Goal: Transaction & Acquisition: Purchase product/service

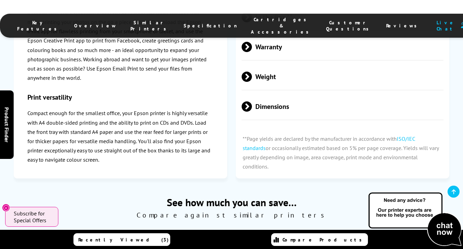
scroll to position [1180, 0]
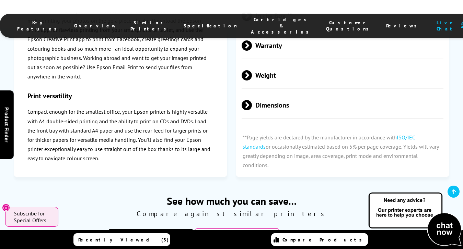
click at [189, 107] on p "Compact enough for the smallest office, your Epson printer is highly versatile …" at bounding box center [120, 135] width 186 height 56
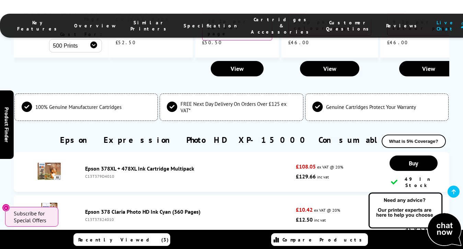
scroll to position [1642, 0]
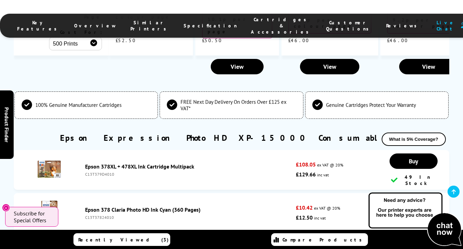
click at [55, 158] on img at bounding box center [49, 170] width 24 height 24
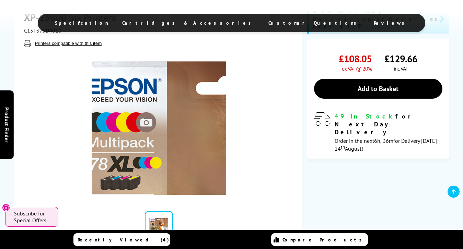
scroll to position [120, 0]
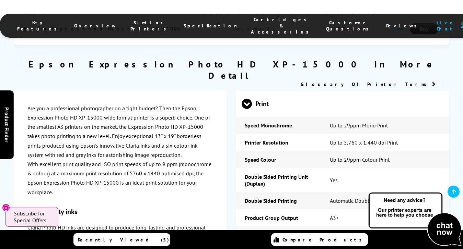
scroll to position [821, 0]
click at [247, 109] on span at bounding box center [247, 109] width 10 height 0
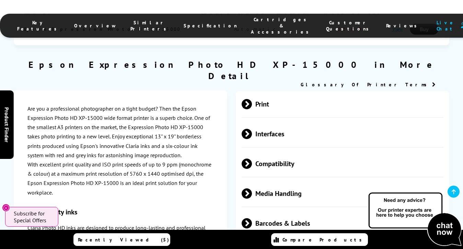
click at [252, 129] on span at bounding box center [252, 134] width 0 height 10
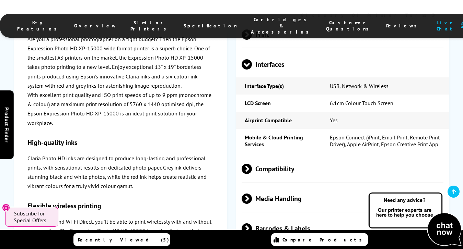
scroll to position [893, 0]
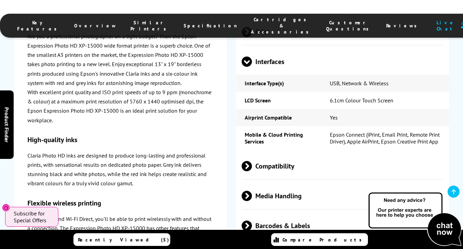
click at [248, 67] on span at bounding box center [247, 67] width 10 height 0
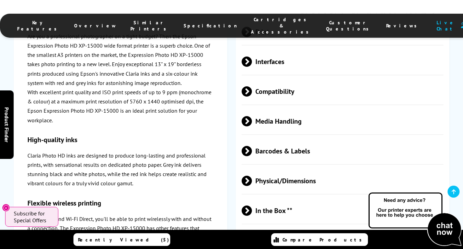
click at [252, 57] on span at bounding box center [252, 62] width 0 height 10
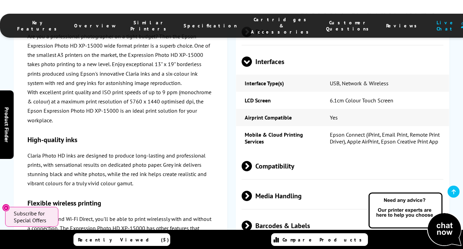
click at [248, 67] on span at bounding box center [247, 67] width 10 height 0
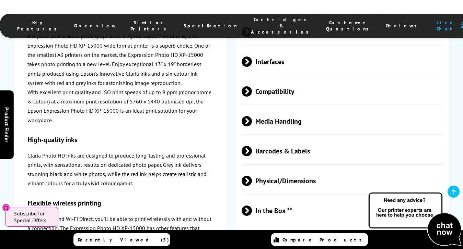
click at [252, 57] on span at bounding box center [252, 62] width 0 height 10
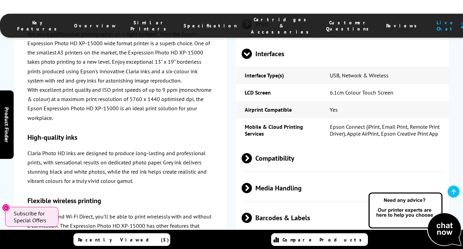
scroll to position [906, 0]
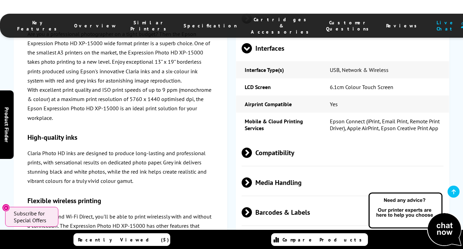
click at [248, 54] on span at bounding box center [247, 54] width 10 height 0
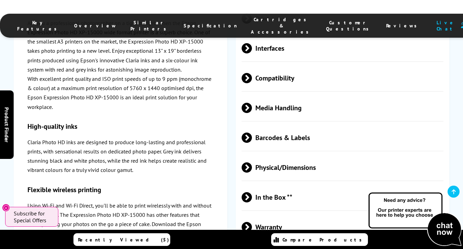
click at [252, 73] on span at bounding box center [252, 78] width 0 height 10
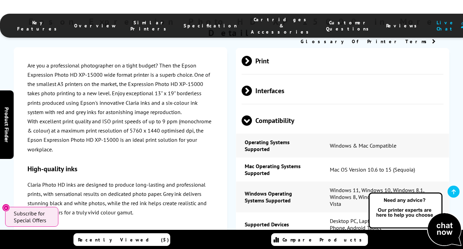
scroll to position [861, 0]
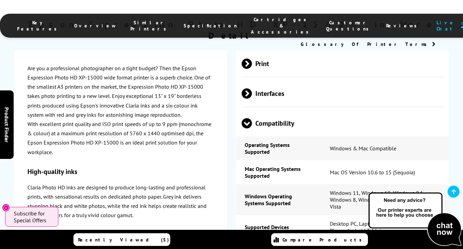
click at [247, 129] on span at bounding box center [247, 129] width 10 height 0
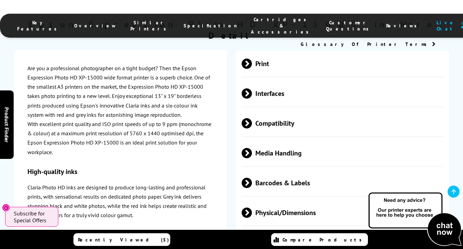
click at [252, 89] on span at bounding box center [252, 94] width 0 height 10
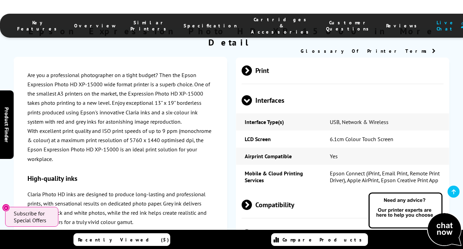
scroll to position [853, 0]
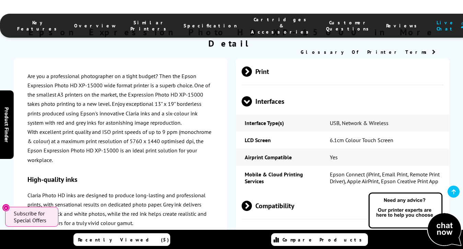
click at [247, 107] on span at bounding box center [247, 107] width 10 height 0
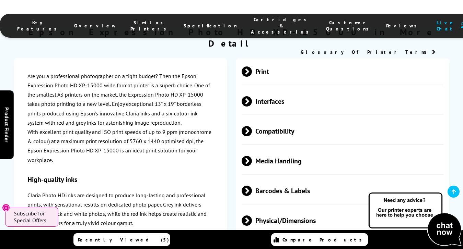
click at [252, 67] on span at bounding box center [252, 72] width 0 height 10
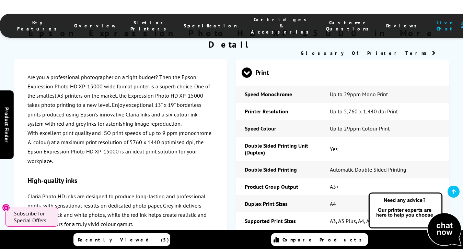
scroll to position [851, 0]
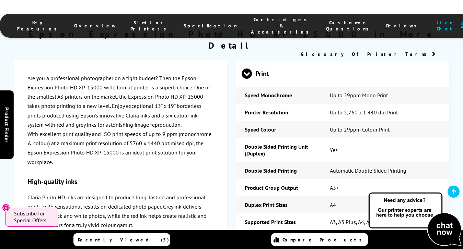
click at [246, 79] on span at bounding box center [247, 79] width 10 height 0
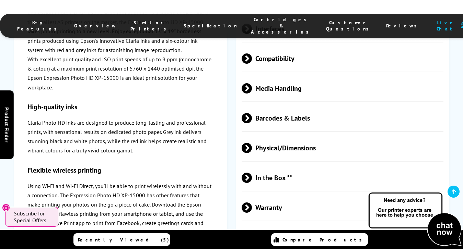
scroll to position [927, 0]
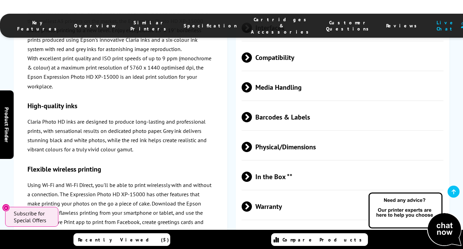
click at [252, 53] on span at bounding box center [252, 58] width 0 height 10
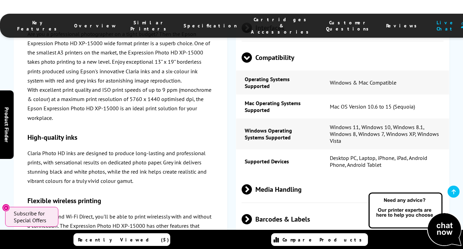
click at [248, 63] on span at bounding box center [247, 63] width 10 height 0
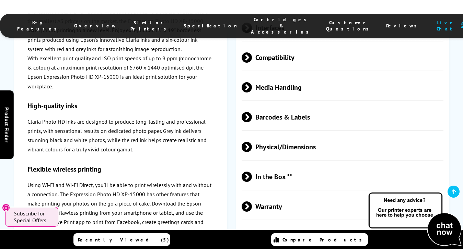
click at [252, 82] on span at bounding box center [252, 87] width 0 height 10
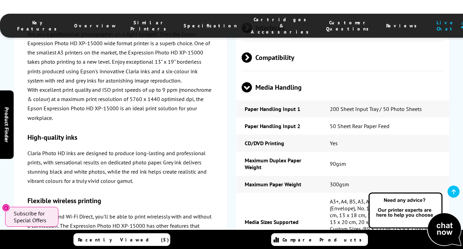
click at [246, 93] on span at bounding box center [247, 93] width 10 height 0
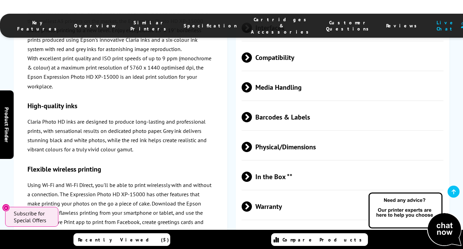
click at [252, 82] on span at bounding box center [252, 87] width 0 height 10
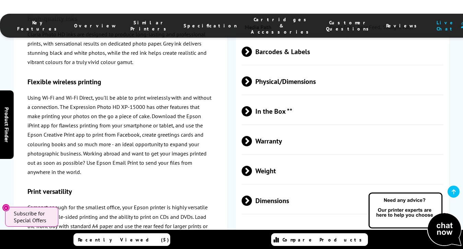
scroll to position [1265, 0]
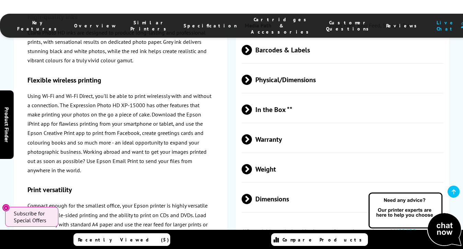
click at [252, 105] on span at bounding box center [252, 110] width 0 height 10
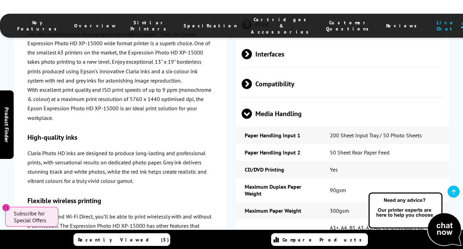
scroll to position [901, 0]
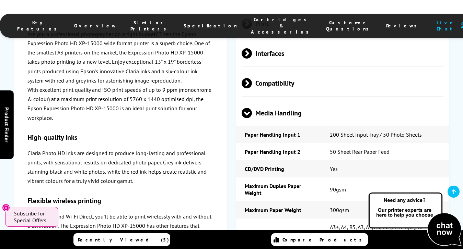
click at [243, 118] on span at bounding box center [247, 118] width 10 height 0
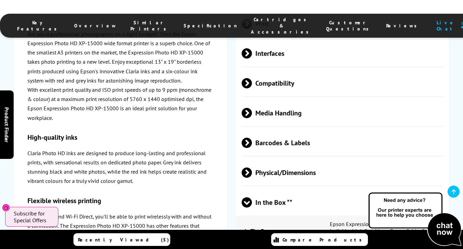
click at [252, 78] on span at bounding box center [252, 83] width 0 height 10
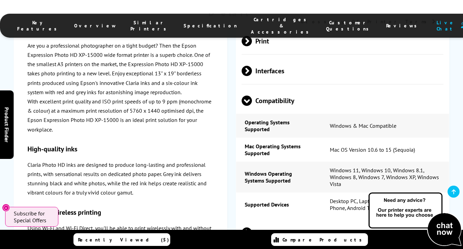
scroll to position [885, 0]
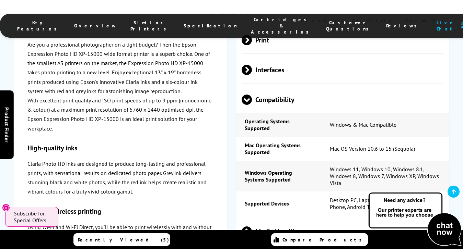
click at [246, 105] on span at bounding box center [247, 105] width 10 height 0
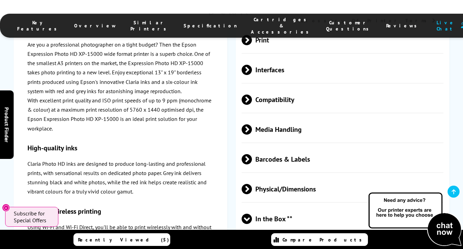
click at [252, 65] on span at bounding box center [252, 70] width 0 height 10
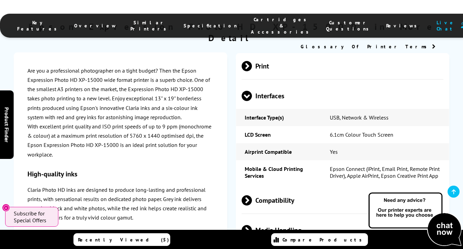
scroll to position [856, 0]
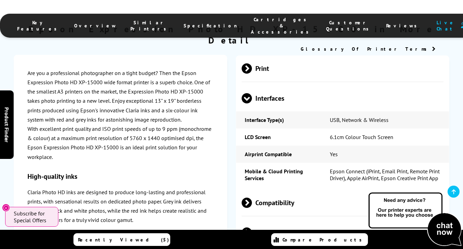
click at [252, 63] on span at bounding box center [252, 68] width 0 height 10
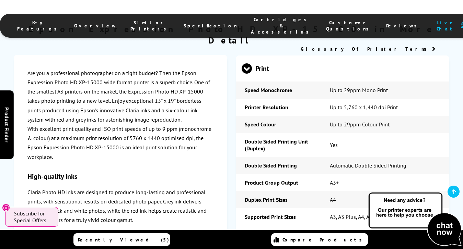
click at [247, 74] on span at bounding box center [247, 74] width 10 height 0
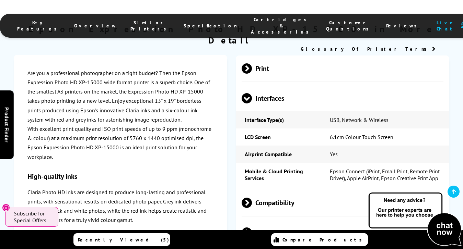
click at [252, 63] on span at bounding box center [252, 68] width 0 height 10
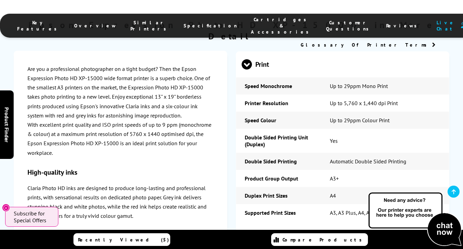
scroll to position [859, 0]
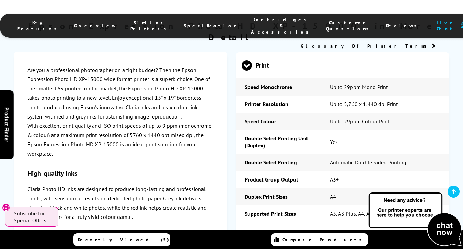
click at [248, 71] on span at bounding box center [247, 71] width 10 height 0
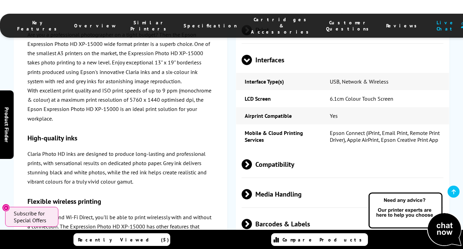
scroll to position [892, 0]
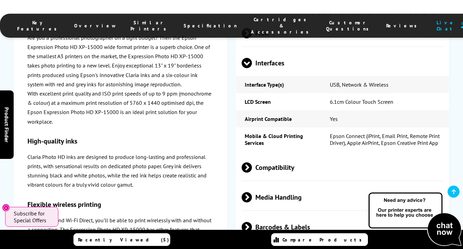
click at [248, 68] on span at bounding box center [247, 68] width 10 height 0
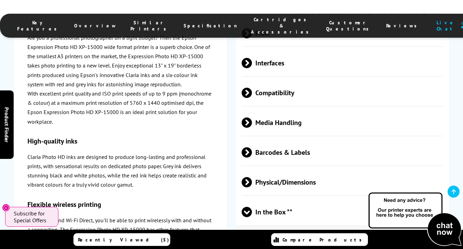
click at [252, 88] on span at bounding box center [252, 93] width 0 height 10
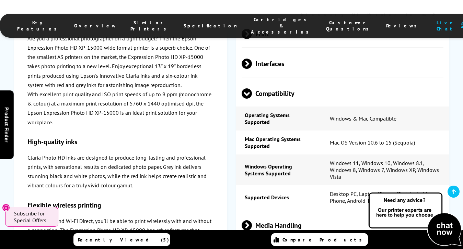
scroll to position [891, 0]
click at [247, 99] on span at bounding box center [247, 99] width 10 height 0
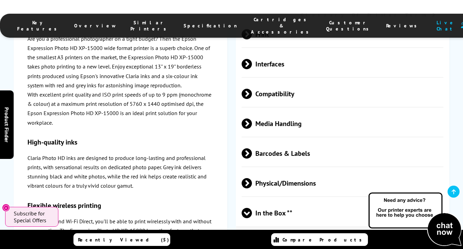
click at [252, 119] on span at bounding box center [252, 124] width 0 height 10
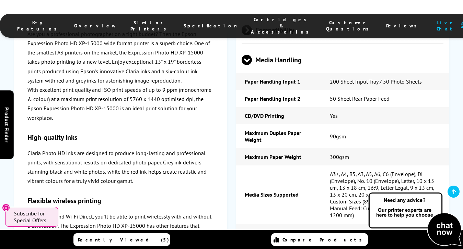
scroll to position [957, 0]
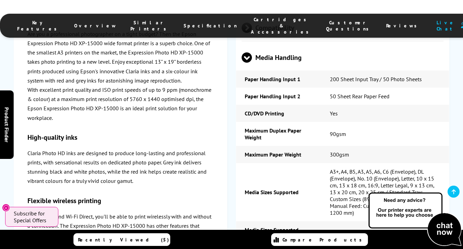
click at [247, 122] on td "Maximum Duplex Paper Weight" at bounding box center [278, 134] width 85 height 24
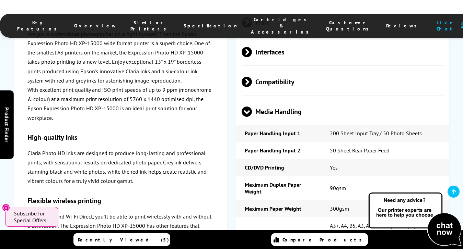
scroll to position [854, 0]
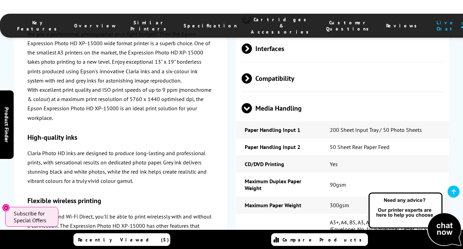
click at [248, 114] on span at bounding box center [247, 114] width 10 height 0
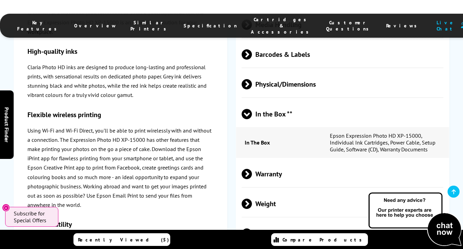
scroll to position [932, 0]
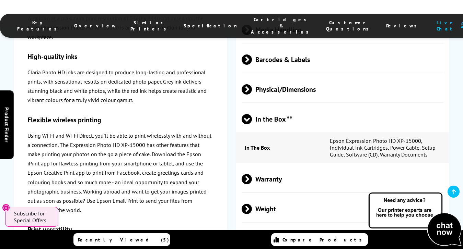
click at [286, 135] on td "In The Box" at bounding box center [278, 147] width 85 height 31
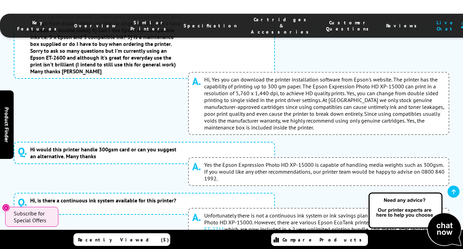
scroll to position [4108, 0]
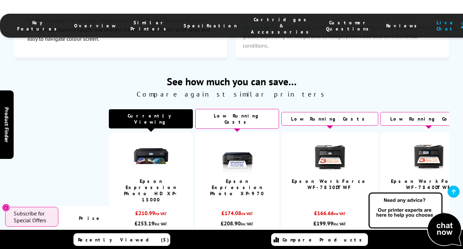
scroll to position [1187, 0]
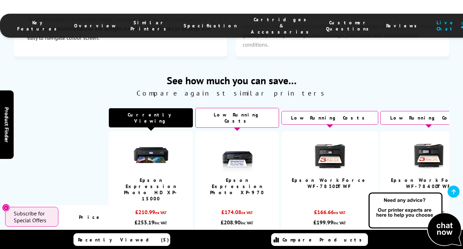
click at [243, 108] on div "Low Running Costs" at bounding box center [237, 118] width 84 height 20
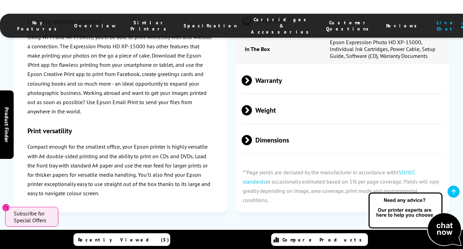
scroll to position [1047, 0]
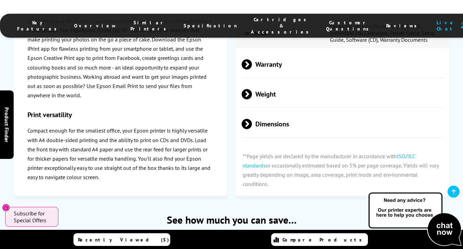
click at [298, 112] on span "Dimensions" at bounding box center [343, 125] width 202 height 26
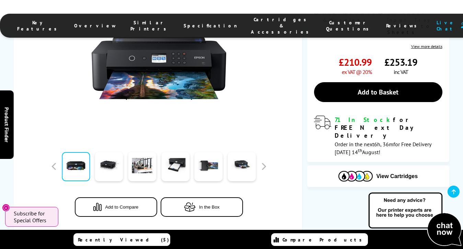
scroll to position [0, 0]
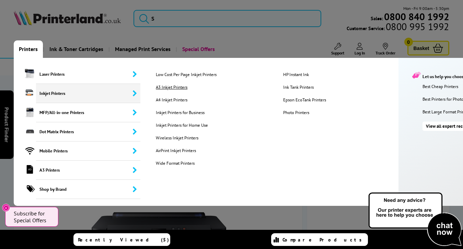
click at [174, 86] on link "A3 Inkjet Printers" at bounding box center [214, 87] width 127 height 6
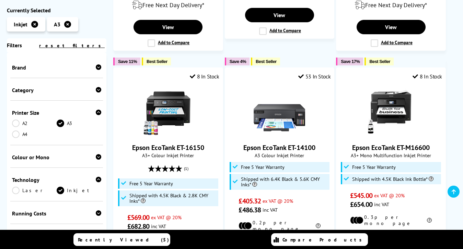
scroll to position [935, 0]
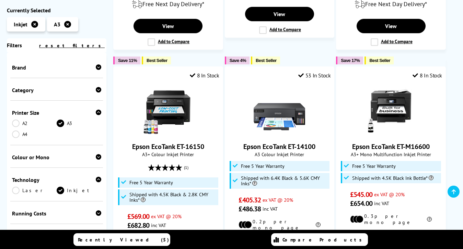
click at [349, 84] on div at bounding box center [391, 109] width 102 height 51
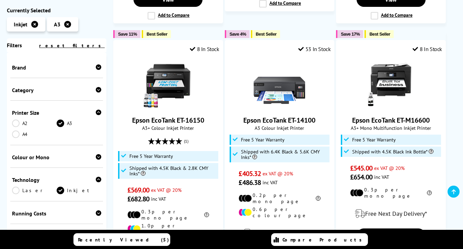
scroll to position [962, 0]
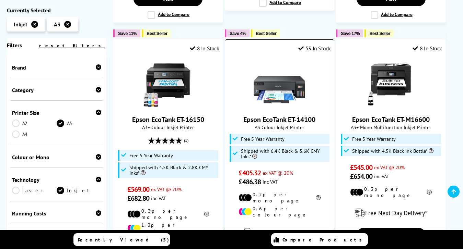
click at [294, 115] on link "Epson EcoTank ET-14100" at bounding box center [279, 119] width 72 height 9
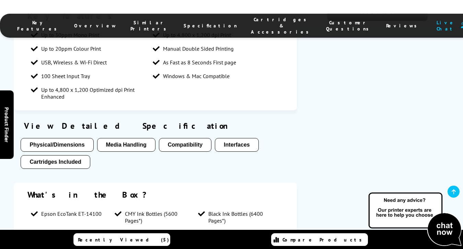
scroll to position [597, 0]
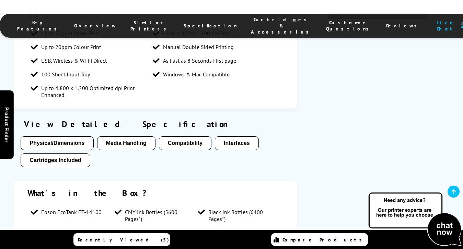
click at [73, 137] on button "Physical/Dimensions" at bounding box center [57, 144] width 73 height 14
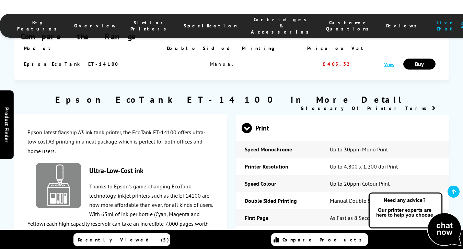
scroll to position [859, 0]
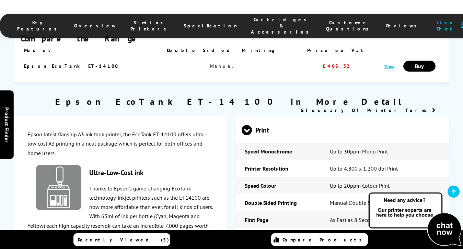
click at [247, 136] on span at bounding box center [247, 136] width 10 height 0
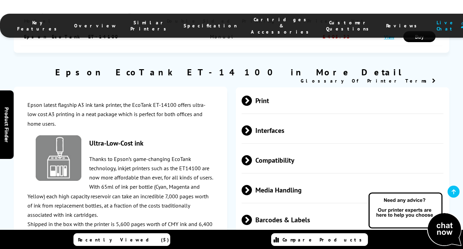
scroll to position [889, 0]
click at [252, 125] on span at bounding box center [252, 130] width 0 height 10
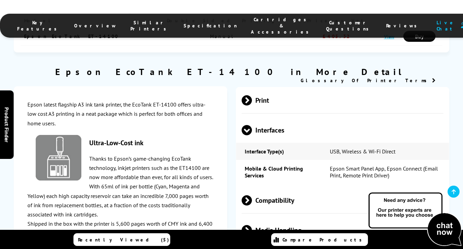
click at [247, 136] on span at bounding box center [247, 136] width 10 height 0
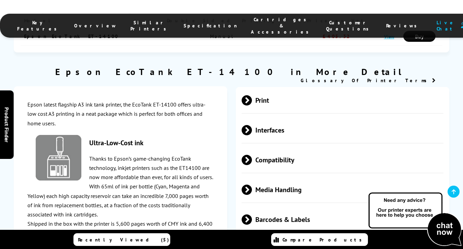
click at [252, 155] on span at bounding box center [252, 160] width 0 height 10
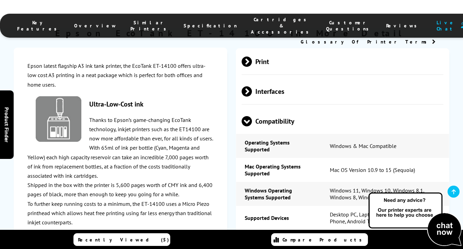
scroll to position [928, 0]
click at [249, 158] on td "Mac Operating Systems Supported" at bounding box center [278, 170] width 85 height 24
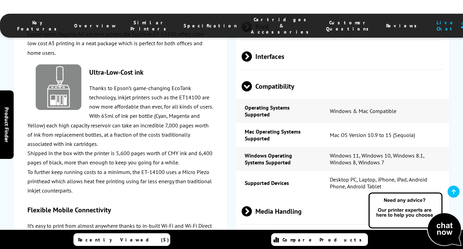
scroll to position [963, 0]
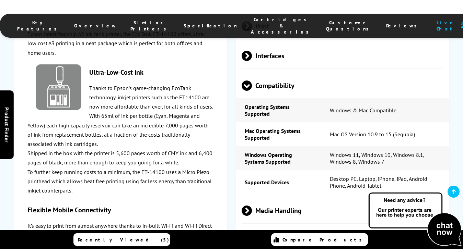
click at [249, 91] on span at bounding box center [247, 91] width 10 height 0
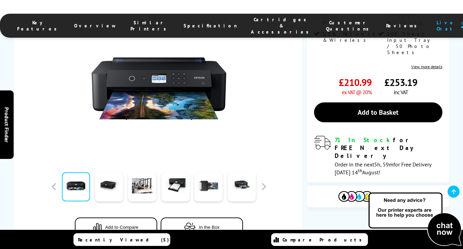
scroll to position [155, 0]
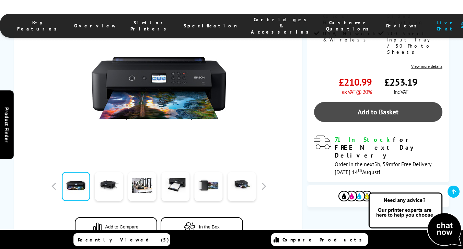
click at [387, 102] on link "Add to Basket" at bounding box center [378, 112] width 128 height 20
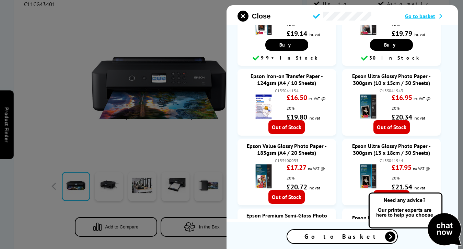
scroll to position [1060, 0]
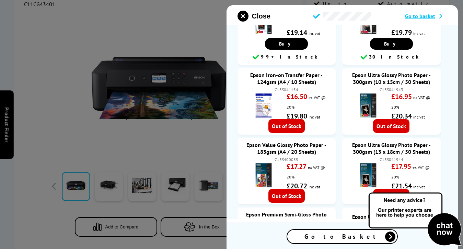
click at [342, 235] on span "Go to Basket" at bounding box center [341, 237] width 75 height 8
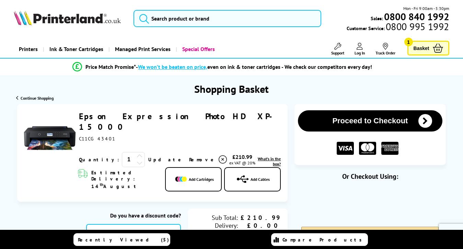
click at [342, 235] on link "Compare Products" at bounding box center [319, 240] width 97 height 13
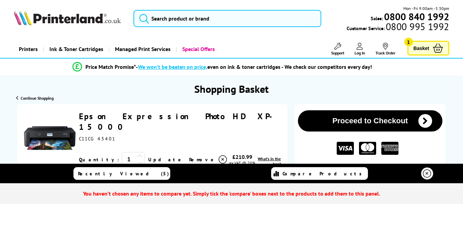
click at [427, 119] on icon "submit" at bounding box center [425, 121] width 14 height 14
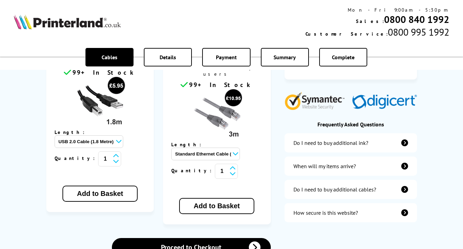
scroll to position [186, 0]
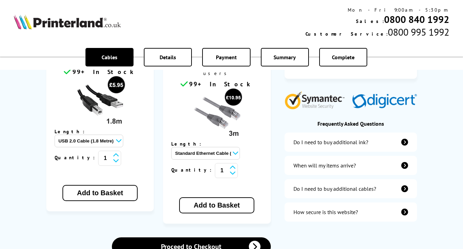
click at [103, 101] on img at bounding box center [99, 101] width 51 height 51
click at [115, 97] on img at bounding box center [99, 101] width 51 height 51
click at [112, 135] on select "USB 2.0 Cable (1.8 Metre) - £5.95 USB 2.0 Cable (3 metre) - £7.95 USB 2.0 Cable…" at bounding box center [89, 141] width 69 height 13
click at [95, 95] on img at bounding box center [99, 101] width 51 height 51
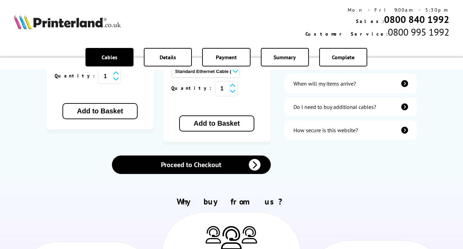
scroll to position [269, 0]
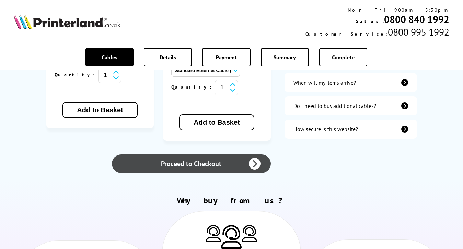
click at [255, 158] on icon at bounding box center [255, 164] width 12 height 12
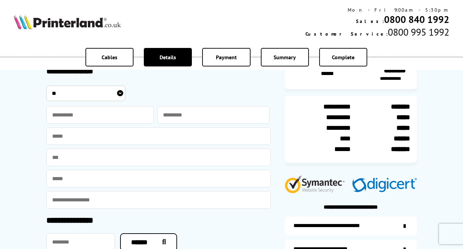
scroll to position [50, 0]
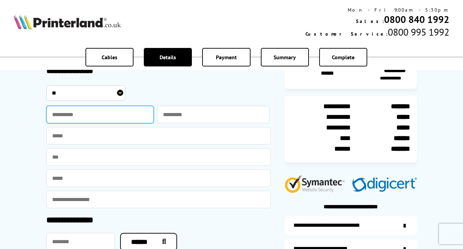
click at [76, 117] on input "text" at bounding box center [100, 115] width 108 height 18
type input "******"
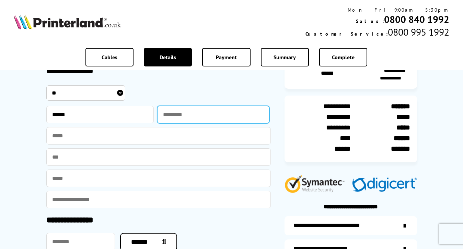
type input "*******"
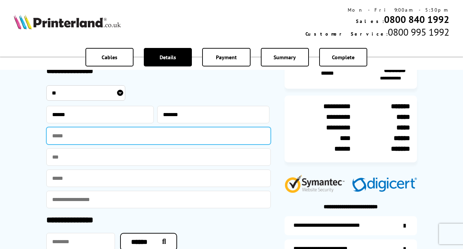
type input "**********"
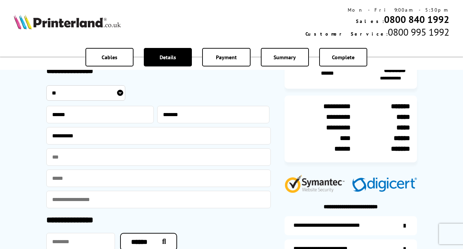
type input "*******"
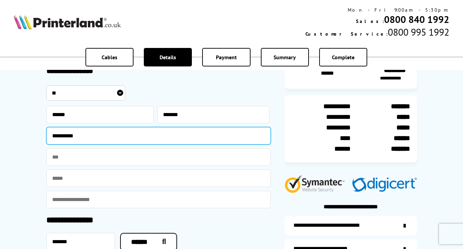
click at [84, 137] on input "**********" at bounding box center [158, 136] width 224 height 18
drag, startPoint x: 88, startPoint y: 137, endPoint x: 50, endPoint y: 133, distance: 37.9
click at [50, 133] on input "**********" at bounding box center [158, 136] width 224 height 18
type input "**********"
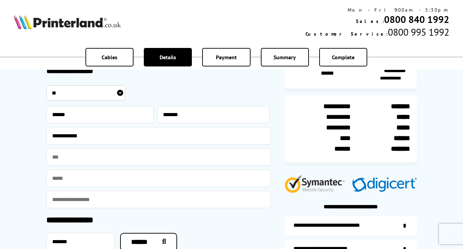
click at [73, 182] on input "email" at bounding box center [158, 179] width 224 height 18
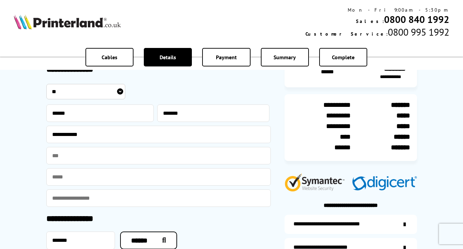
click at [80, 178] on input "email" at bounding box center [158, 178] width 224 height 18
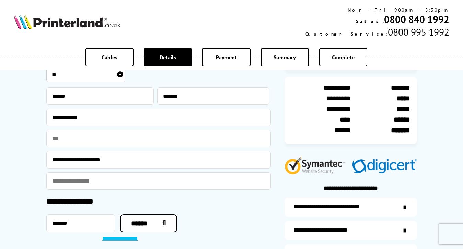
scroll to position [77, 0]
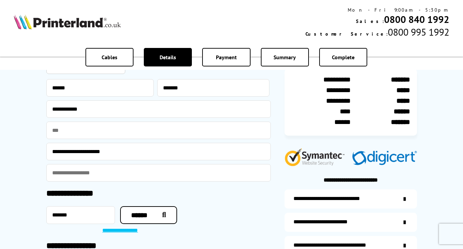
type input "**********"
click at [67, 171] on input "email" at bounding box center [158, 173] width 224 height 18
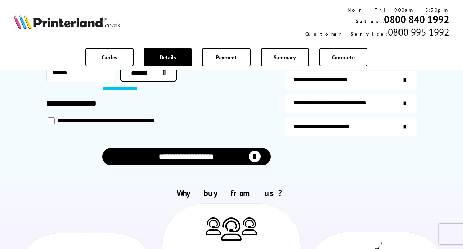
scroll to position [220, 0]
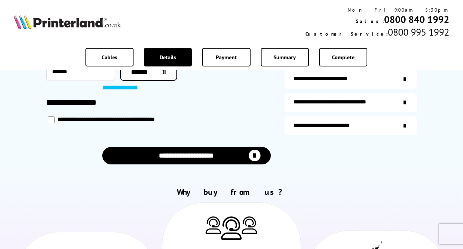
type input "**********"
click at [404, 124] on icon "secure-website" at bounding box center [405, 126] width 2 height 7
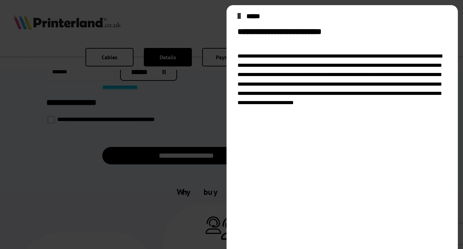
click at [241, 16] on icon "close modal" at bounding box center [238, 16] width 3 height 11
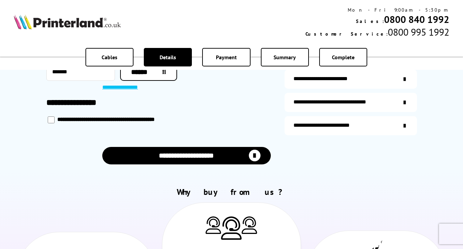
click at [255, 153] on icon "submit" at bounding box center [255, 156] width 12 height 12
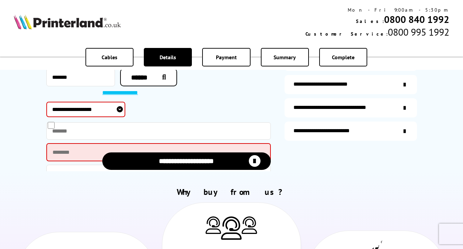
scroll to position [318, 0]
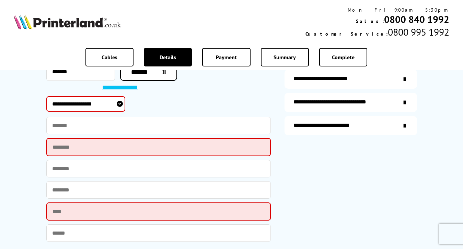
click at [120, 103] on select "**********" at bounding box center [85, 103] width 79 height 15
select select "**********"
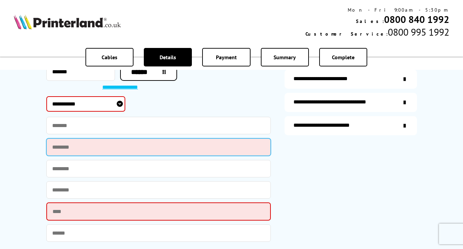
click at [69, 149] on input "text" at bounding box center [158, 148] width 224 height 18
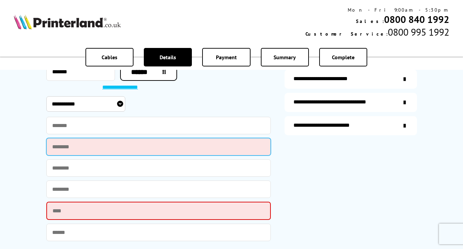
type input "**********"
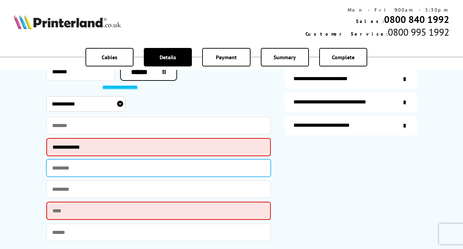
type input "**********"
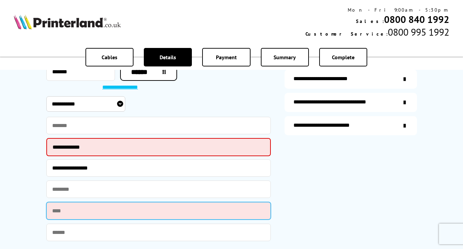
type input "**********"
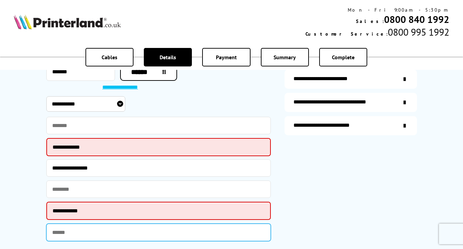
type input "**********"
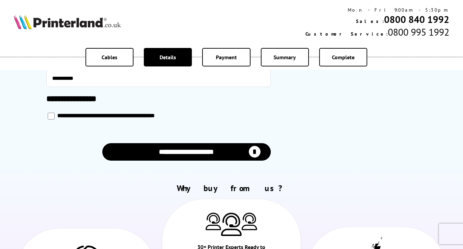
scroll to position [474, 0]
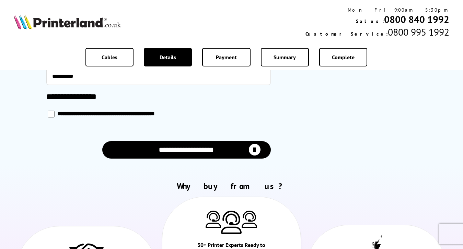
click at [257, 149] on icon "submit" at bounding box center [255, 150] width 12 height 12
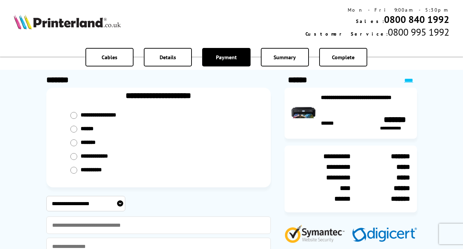
click at [72, 119] on input "radio" at bounding box center [73, 115] width 7 height 7
radio input "****"
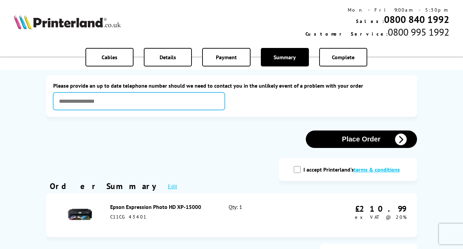
click at [101, 102] on input "text" at bounding box center [139, 102] width 172 height 18
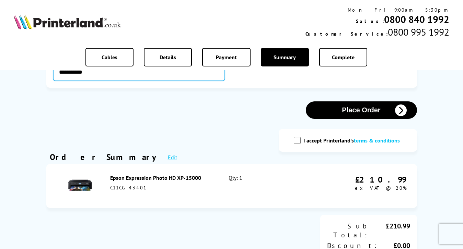
scroll to position [28, 0]
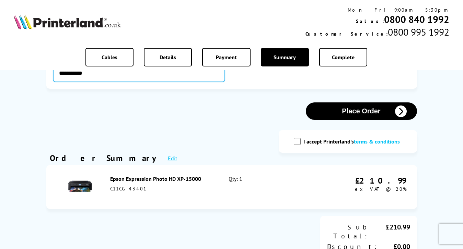
type input "**********"
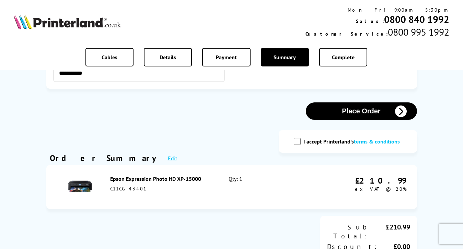
click at [401, 114] on icon "button" at bounding box center [401, 112] width 12 height 12
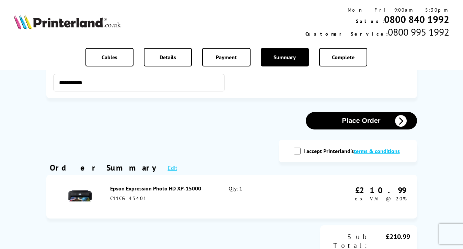
scroll to position [91, 0]
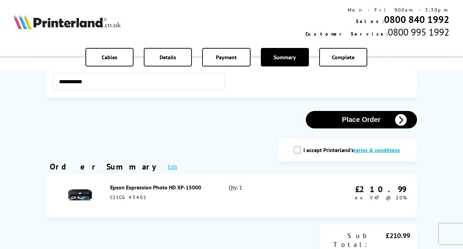
click at [298, 151] on input "I accept Printerland's terms & conditions" at bounding box center [297, 150] width 7 height 7
checkbox input "true"
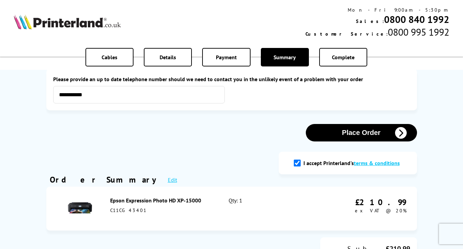
scroll to position [79, 0]
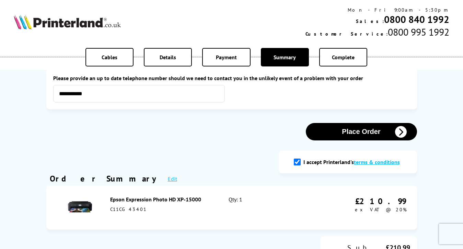
click at [400, 133] on icon "button" at bounding box center [401, 132] width 12 height 12
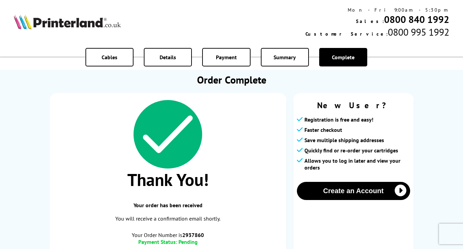
scroll to position [11, 0]
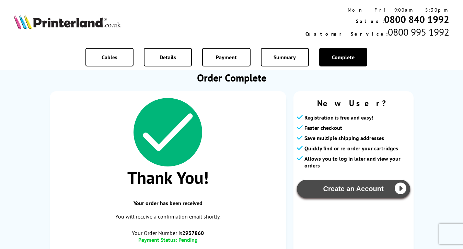
click at [353, 187] on button "Create an Account" at bounding box center [353, 189] width 113 height 18
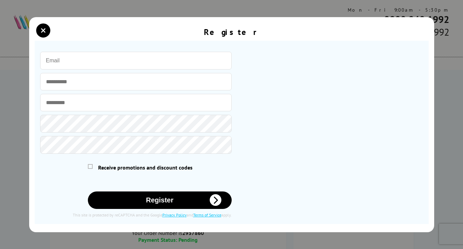
click at [70, 60] on input "email" at bounding box center [135, 61] width 191 height 18
type input "[EMAIL_ADDRESS][DOMAIN_NAME]"
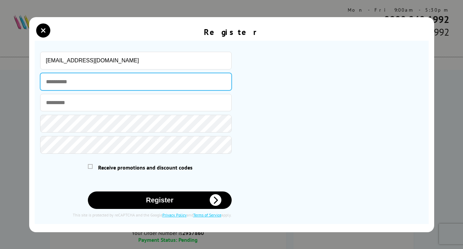
click at [73, 81] on input "text" at bounding box center [135, 82] width 191 height 18
type input "******"
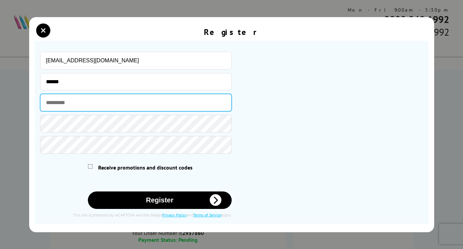
type input "*******"
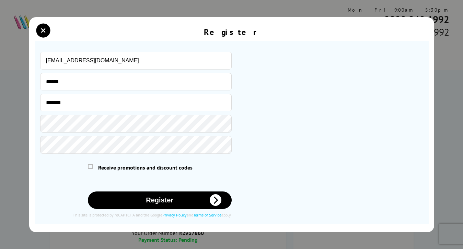
click at [216, 200] on icon "submit" at bounding box center [216, 201] width 12 height 12
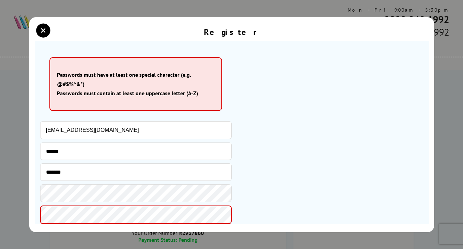
click at [39, 214] on section "Please correct the following errors with your submission: Passwords must have a…" at bounding box center [232, 133] width 394 height 184
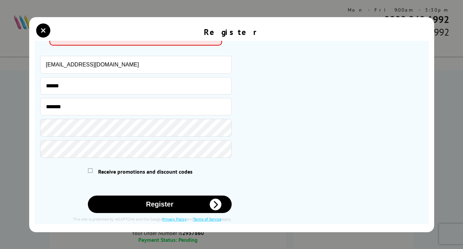
scroll to position [75, 0]
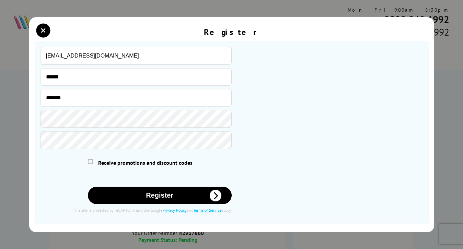
click at [215, 196] on icon "submit" at bounding box center [216, 196] width 12 height 12
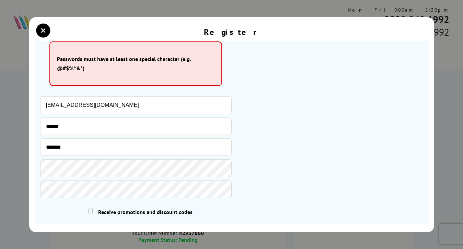
scroll to position [0, 0]
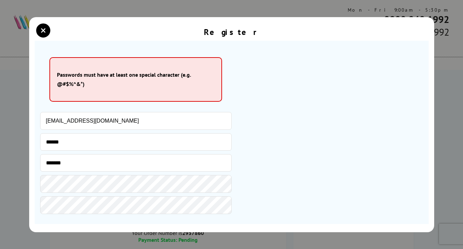
click at [29, 202] on div "Register Please correct the following errors with your submission: ******" at bounding box center [231, 125] width 405 height 216
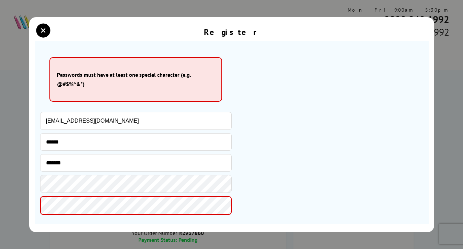
click at [32, 178] on div "Register Please correct the following errors with your submission: ******" at bounding box center [231, 125] width 405 height 216
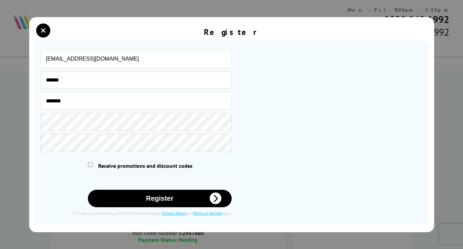
scroll to position [66, 0]
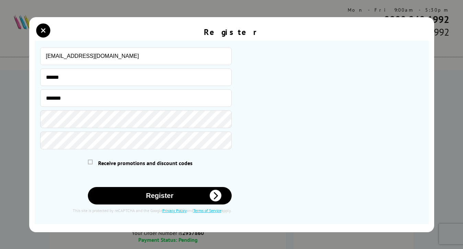
click at [215, 197] on icon "submit" at bounding box center [216, 196] width 12 height 12
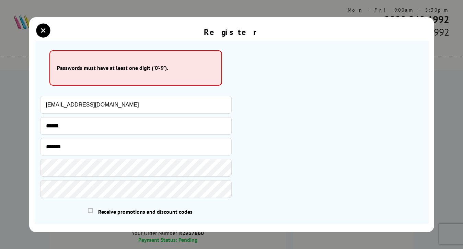
scroll to position [0, 0]
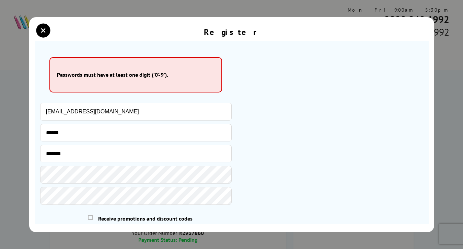
click at [32, 176] on div "Register Please correct the following errors with your submission: Passwords mu…" at bounding box center [231, 125] width 405 height 216
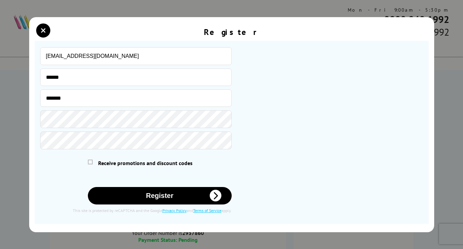
scroll to position [56, 0]
click at [217, 197] on icon "submit" at bounding box center [216, 196] width 12 height 12
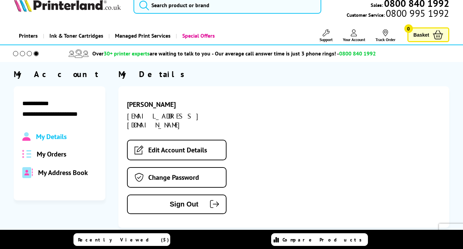
scroll to position [27, 0]
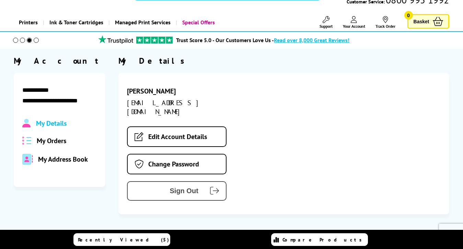
click at [217, 187] on icon "submit" at bounding box center [214, 191] width 9 height 9
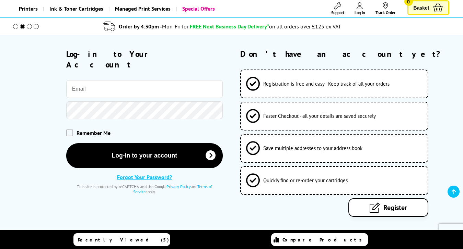
scroll to position [42, 0]
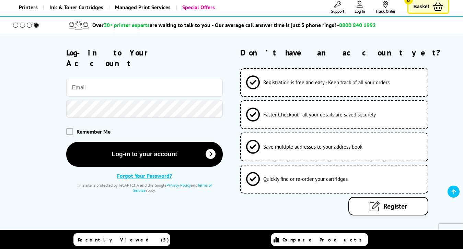
click at [98, 80] on input "email" at bounding box center [144, 88] width 156 height 18
type input "[EMAIL_ADDRESS][DOMAIN_NAME]"
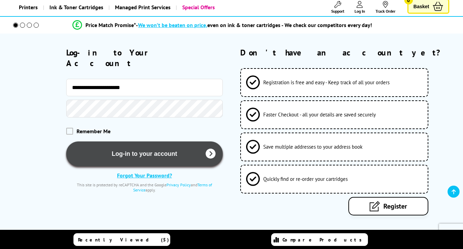
click at [211, 149] on icon "submit" at bounding box center [211, 154] width 10 height 10
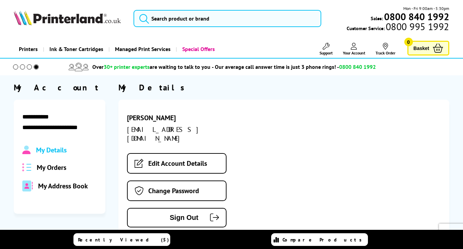
click at [48, 169] on span "My Orders" at bounding box center [52, 167] width 30 height 9
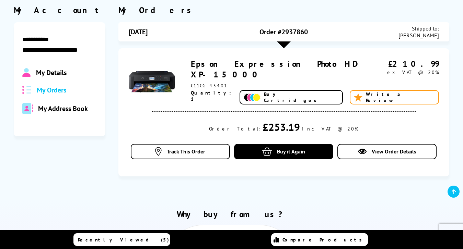
scroll to position [78, 0]
click at [69, 107] on span "My Address Book" at bounding box center [63, 108] width 50 height 9
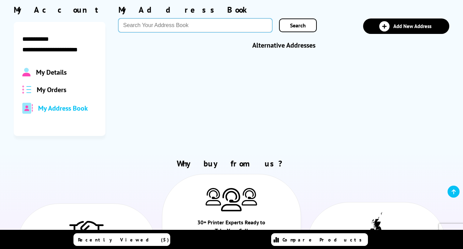
click at [224, 26] on input "text" at bounding box center [195, 26] width 154 height 14
click at [294, 26] on span "Search" at bounding box center [298, 25] width 16 height 7
click at [304, 31] on link "Search" at bounding box center [298, 26] width 38 height 14
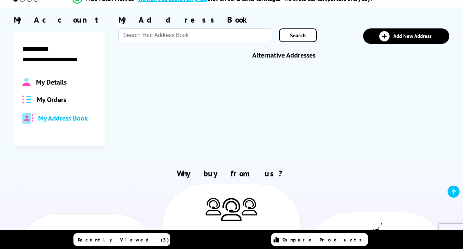
scroll to position [68, 0]
click at [60, 84] on span "My Details" at bounding box center [51, 82] width 31 height 9
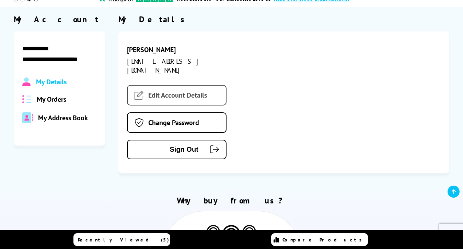
click at [193, 87] on link "Edit Account Details" at bounding box center [177, 95] width 100 height 21
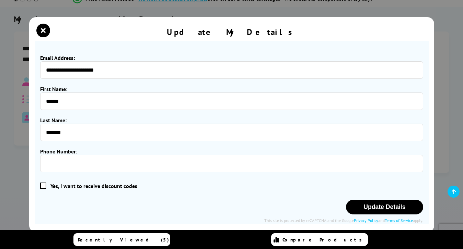
scroll to position [0, 0]
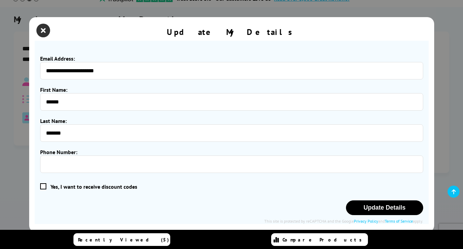
click at [44, 28] on icon "close modal" at bounding box center [43, 31] width 14 height 14
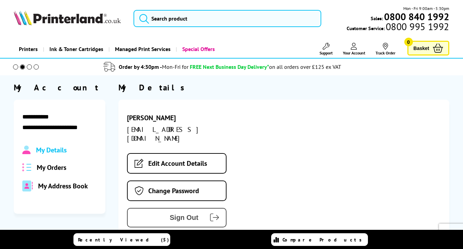
click at [217, 213] on icon "submit" at bounding box center [214, 217] width 9 height 9
